Goal: Task Accomplishment & Management: Manage account settings

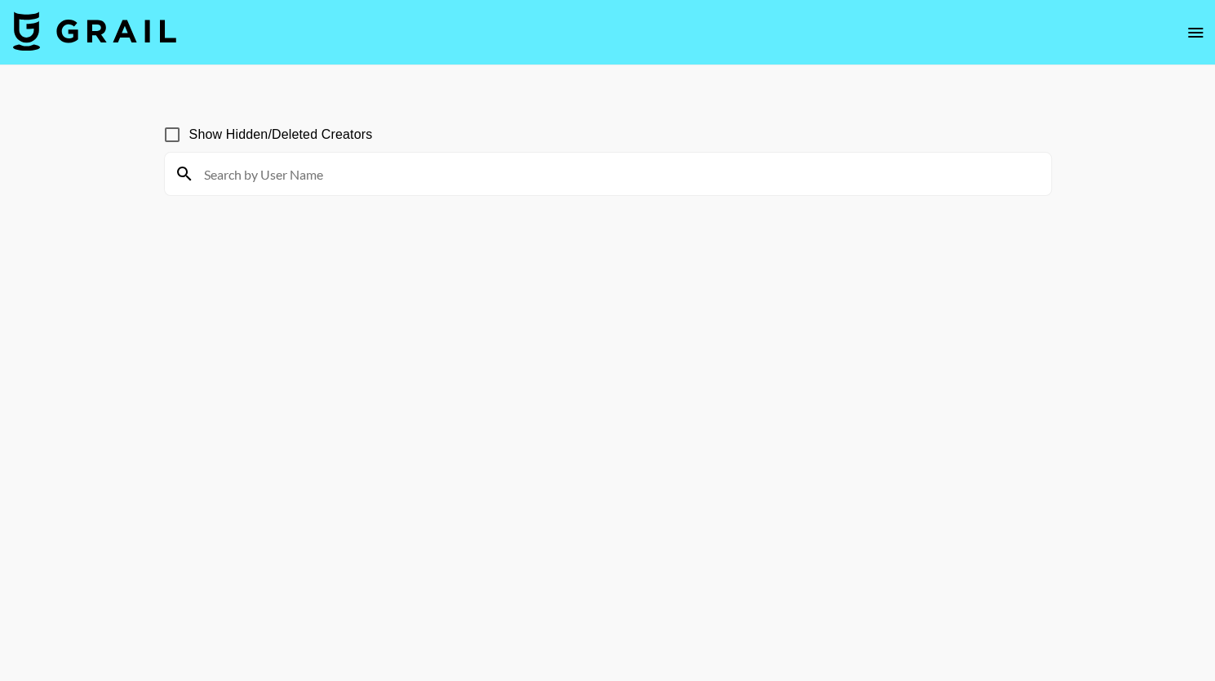
click at [127, 30] on img at bounding box center [94, 30] width 163 height 39
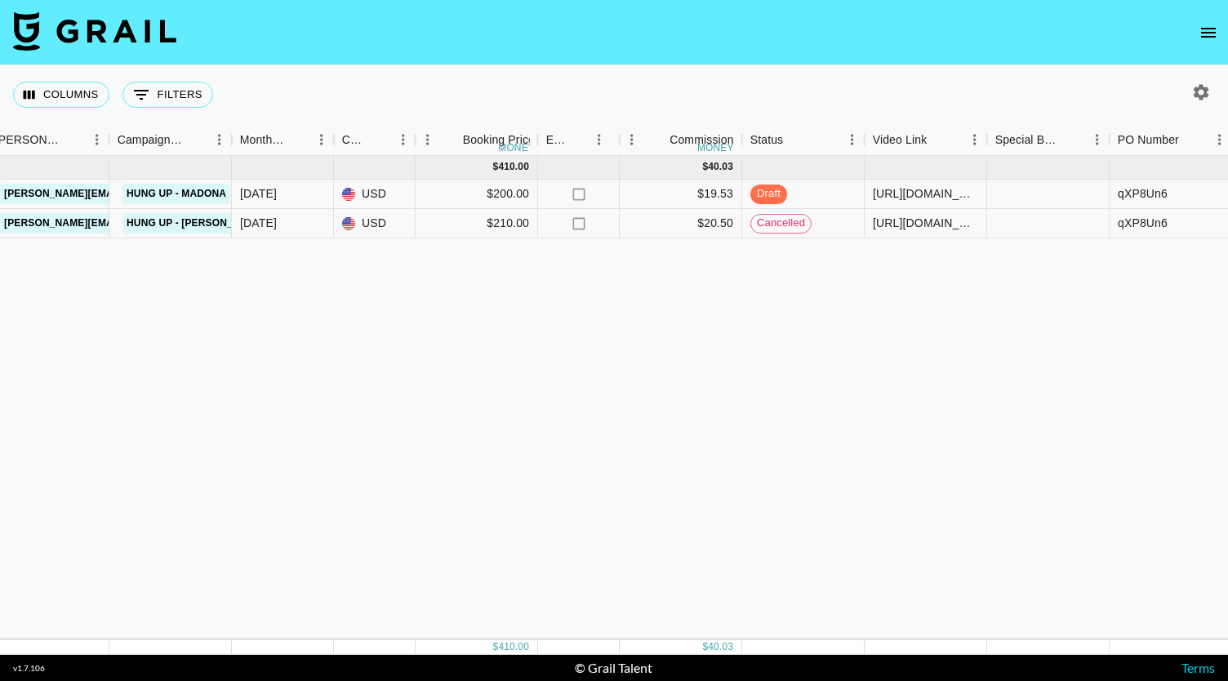
scroll to position [0, 679]
click at [773, 187] on span "draft" at bounding box center [767, 194] width 37 height 16
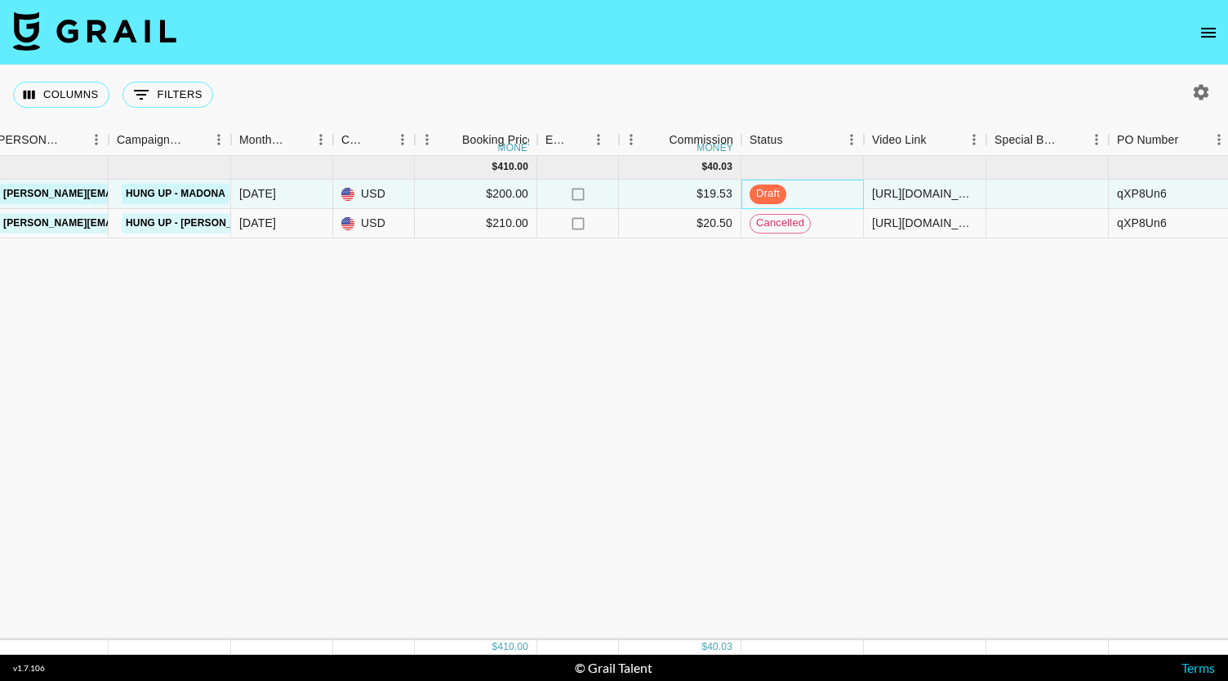
click at [773, 196] on span "draft" at bounding box center [767, 194] width 37 height 16
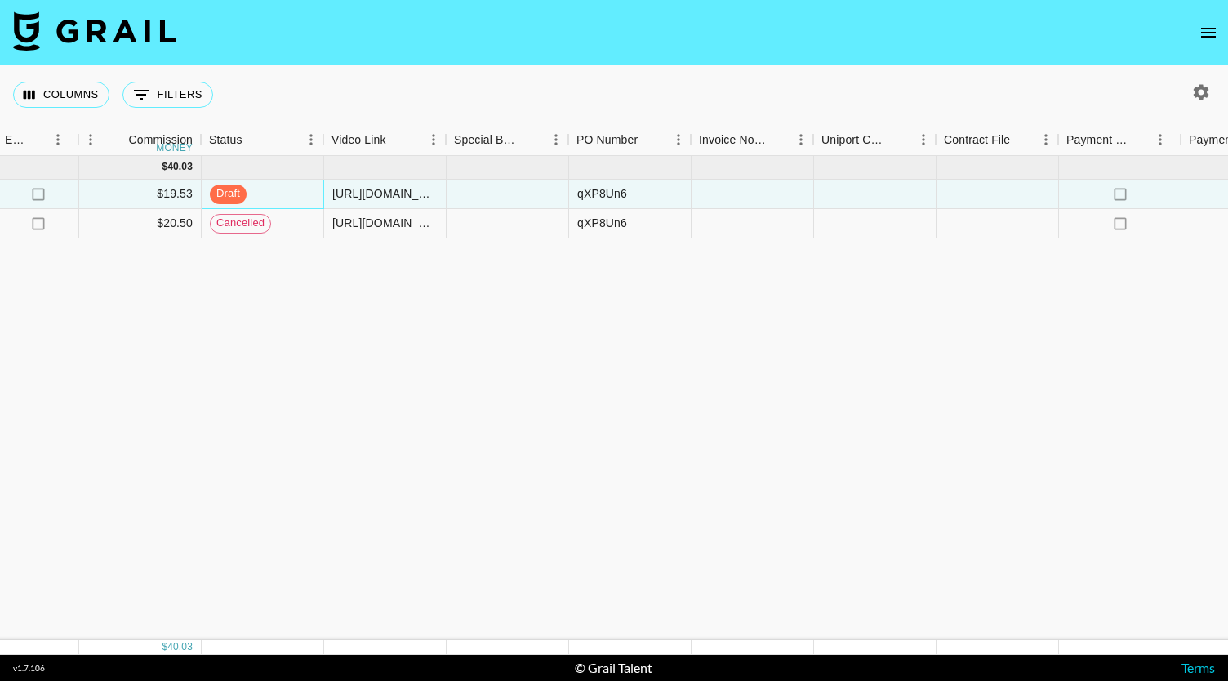
scroll to position [0, 1482]
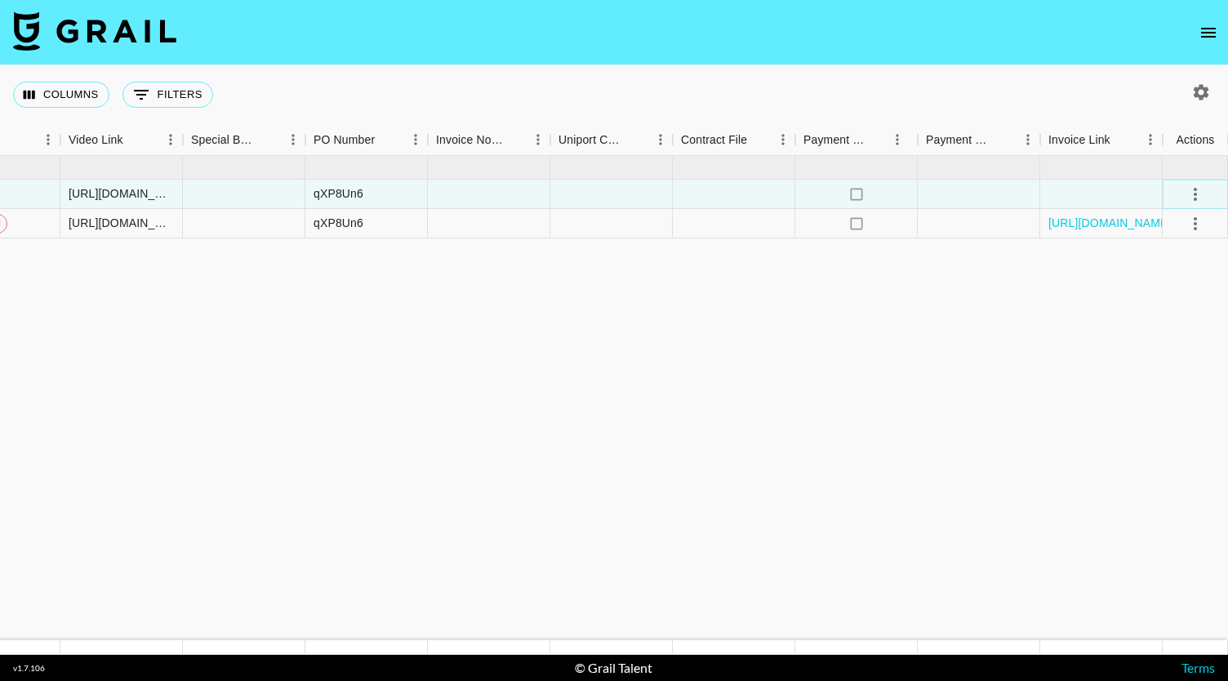
click at [1192, 186] on icon "select merge strategy" at bounding box center [1195, 194] width 20 height 20
click at [1162, 347] on div "Approve" at bounding box center [1160, 347] width 50 height 20
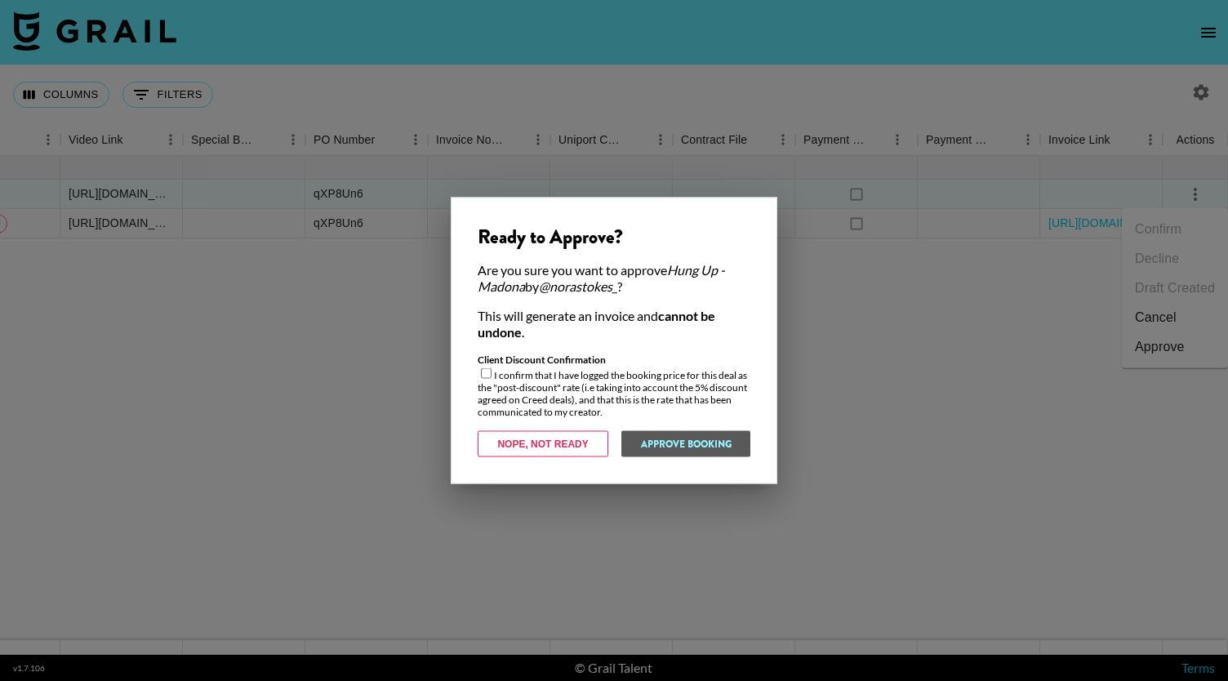
click at [483, 382] on div "Client Discount Confirmation I confirm that I have logged the booking price for…" at bounding box center [614, 385] width 273 height 64
click at [486, 373] on input "checkbox" at bounding box center [486, 373] width 11 height 11
checkbox input "true"
click at [655, 449] on button "Approve Booking" at bounding box center [685, 444] width 130 height 26
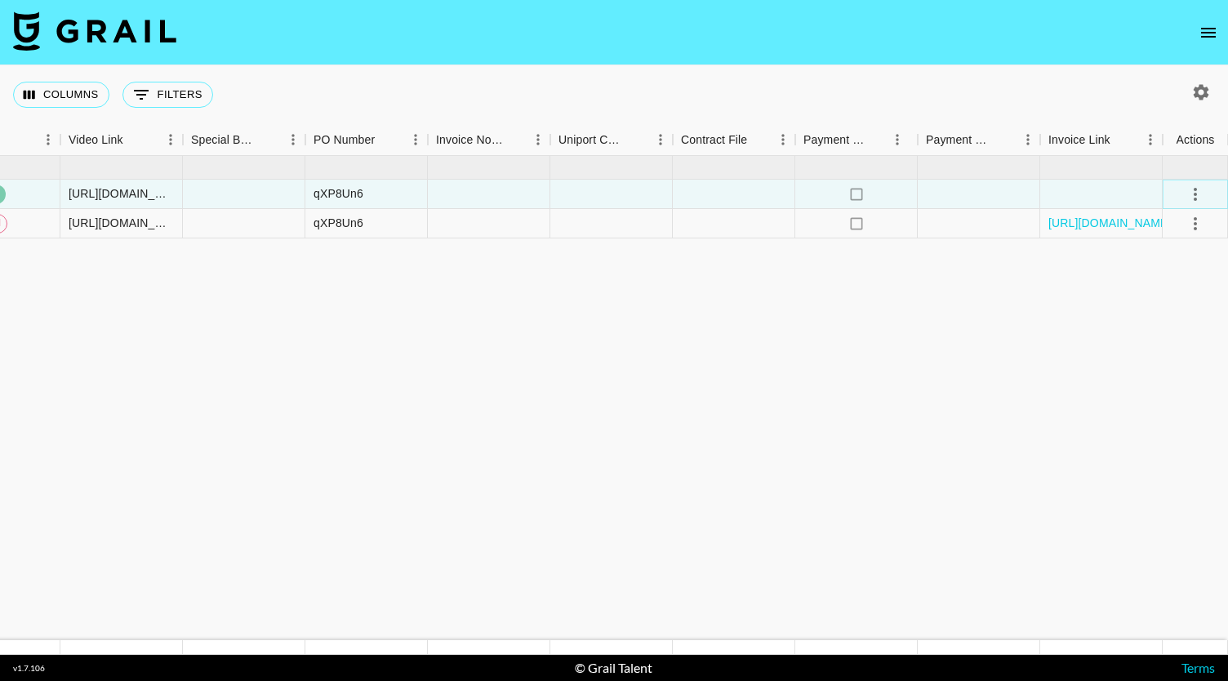
click at [1192, 189] on icon "select merge strategy" at bounding box center [1195, 194] width 20 height 20
click at [1110, 190] on div at bounding box center [1101, 194] width 122 height 29
click at [1088, 224] on link "[URL][DOMAIN_NAME]" at bounding box center [1109, 223] width 123 height 16
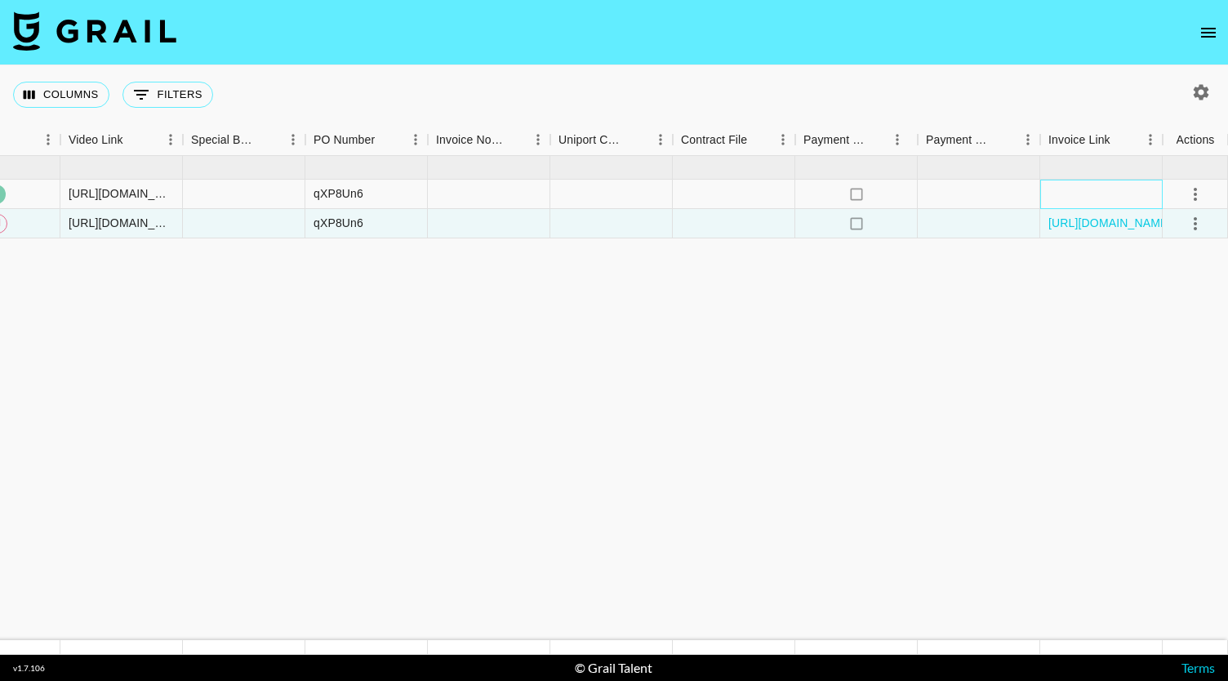
click at [1110, 193] on div at bounding box center [1101, 194] width 122 height 29
